Goal: Task Accomplishment & Management: Complete application form

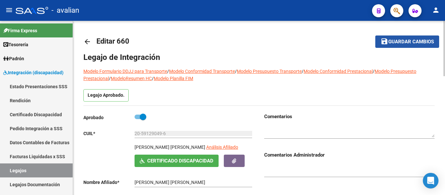
drag, startPoint x: 0, startPoint y: 0, endPoint x: 406, endPoint y: 44, distance: 408.4
click at [406, 44] on span "Guardar cambios" at bounding box center [412, 42] width 46 height 6
click at [86, 38] on mat-icon "arrow_back" at bounding box center [87, 42] width 8 height 8
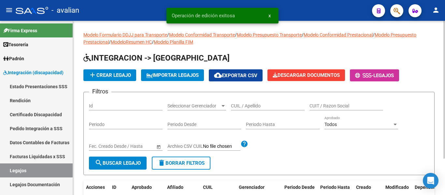
click at [248, 109] on div "CUIL / Apellido" at bounding box center [268, 103] width 74 height 13
paste input "20543068161"
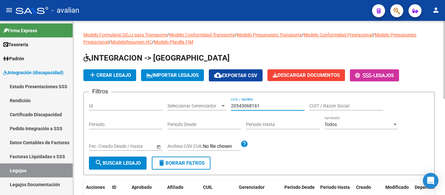
type input "20543068161"
click at [113, 161] on span "search Buscar Legajo" at bounding box center [118, 163] width 46 height 6
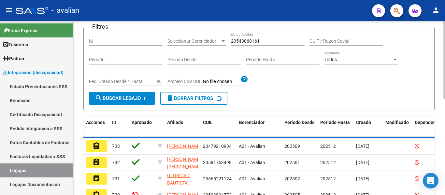
scroll to position [65, 0]
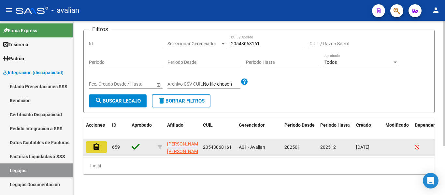
click at [97, 145] on mat-icon "assignment" at bounding box center [97, 147] width 8 height 8
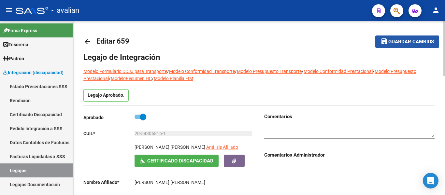
click at [396, 42] on span "Guardar cambios" at bounding box center [412, 42] width 46 height 6
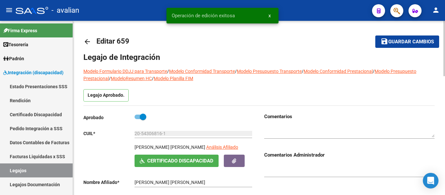
click at [83, 42] on mat-icon "arrow_back" at bounding box center [87, 42] width 8 height 8
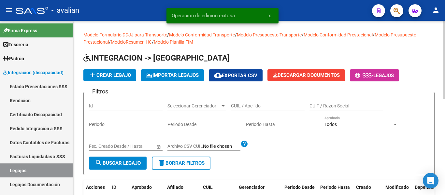
click at [241, 108] on input "CUIL / Apellido" at bounding box center [268, 106] width 74 height 6
paste input "20577450685"
type input "20577450685"
click at [101, 165] on mat-icon "search" at bounding box center [99, 163] width 8 height 8
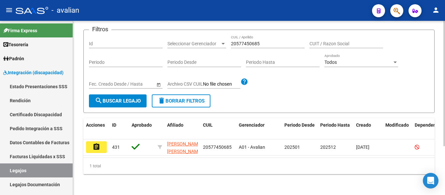
scroll to position [65, 0]
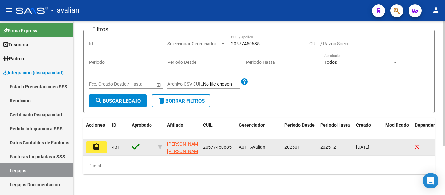
click at [101, 146] on button "assignment" at bounding box center [96, 148] width 21 height 12
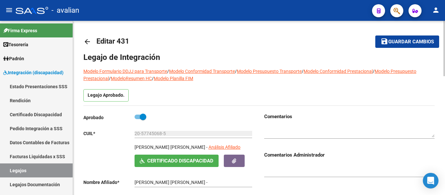
type input "[PERSON_NAME] [PERSON_NAME]"
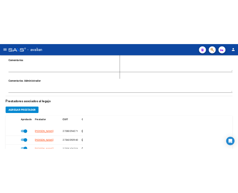
scroll to position [269, 0]
